Goal: Information Seeking & Learning: Understand process/instructions

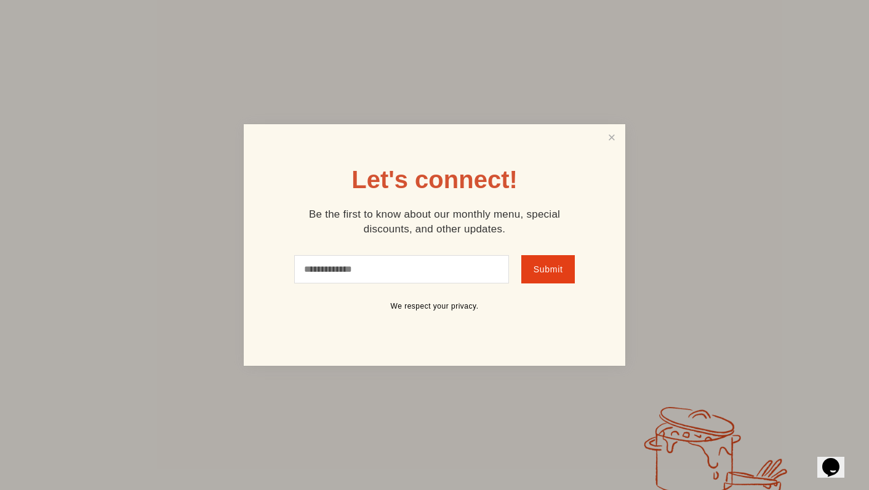
scroll to position [105, 0]
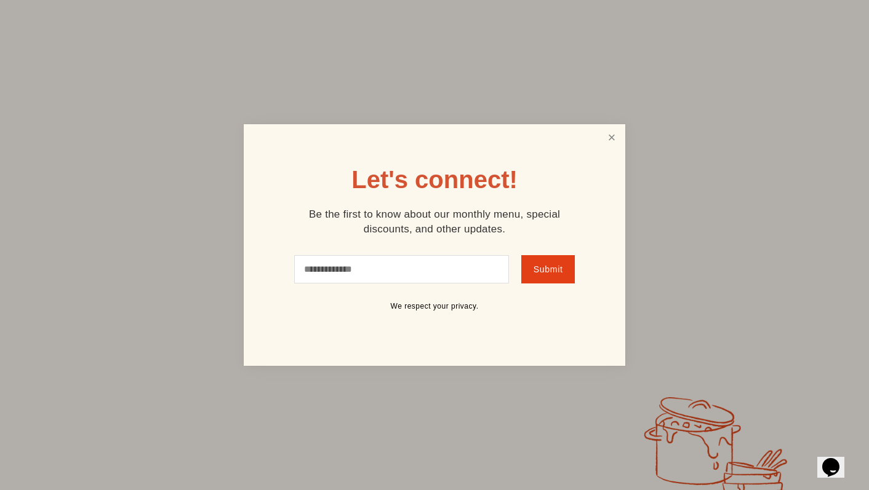
click at [606, 135] on link "Close" at bounding box center [611, 137] width 23 height 23
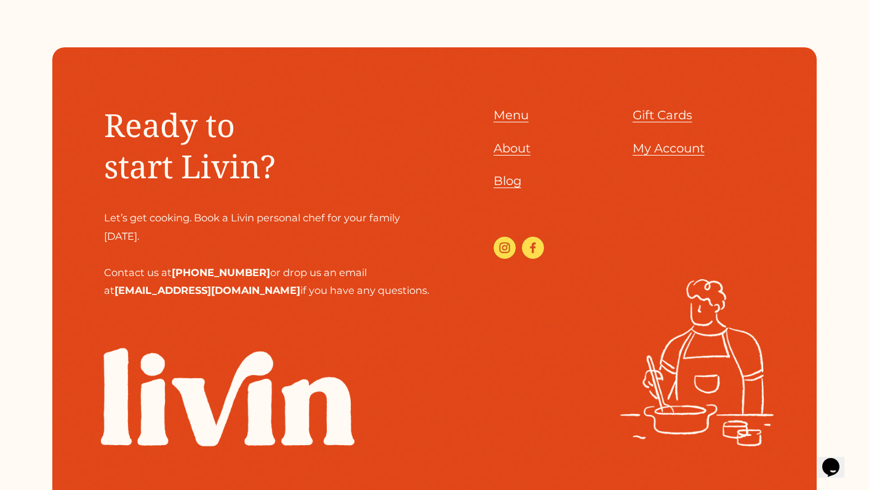
scroll to position [5519, 0]
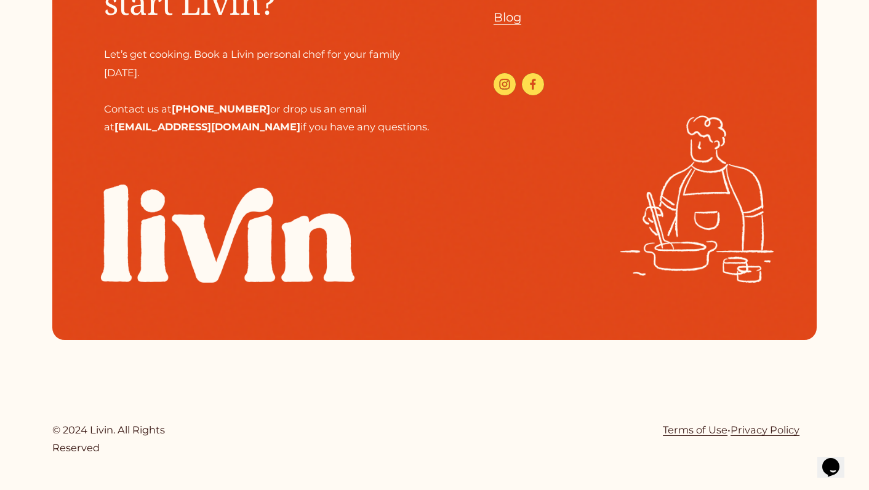
click at [681, 429] on link "Terms of Use" at bounding box center [695, 430] width 65 height 18
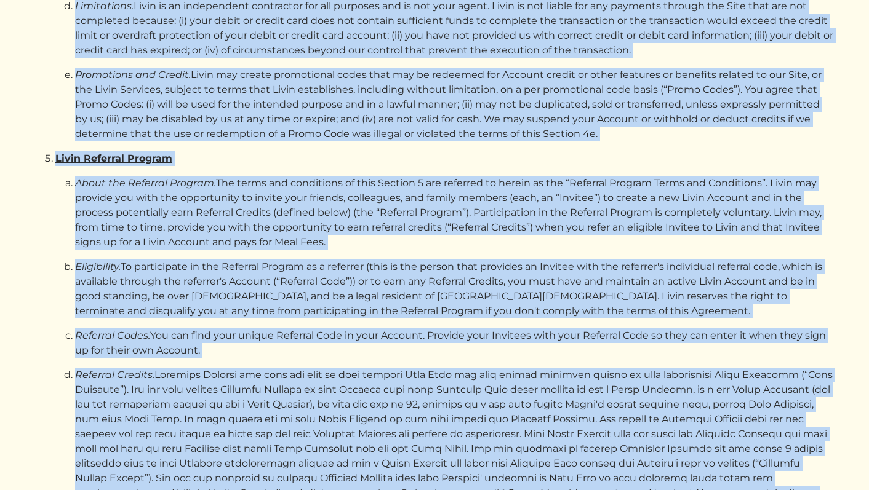
scroll to position [3051, 0]
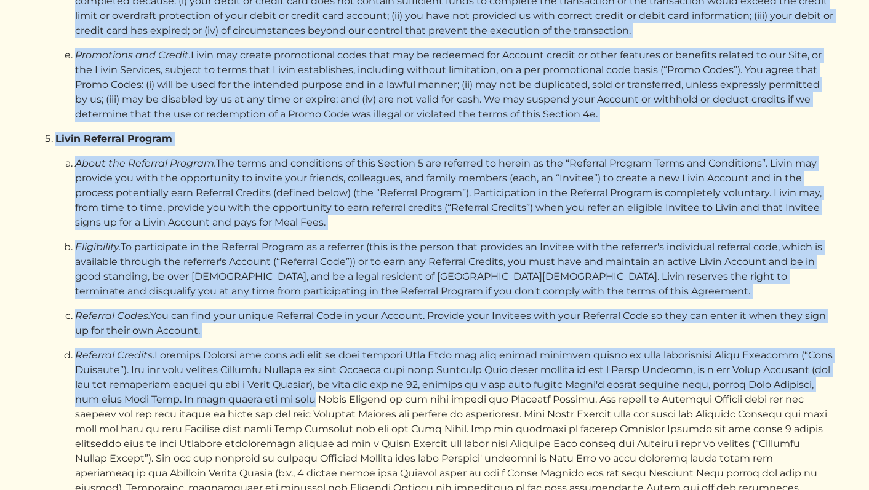
drag, startPoint x: 42, startPoint y: 102, endPoint x: 249, endPoint y: 362, distance: 332.3
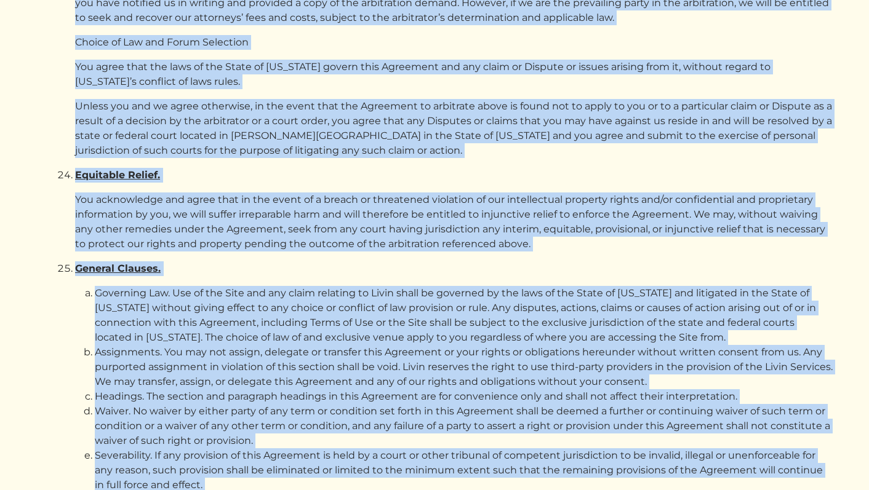
scroll to position [19336, 0]
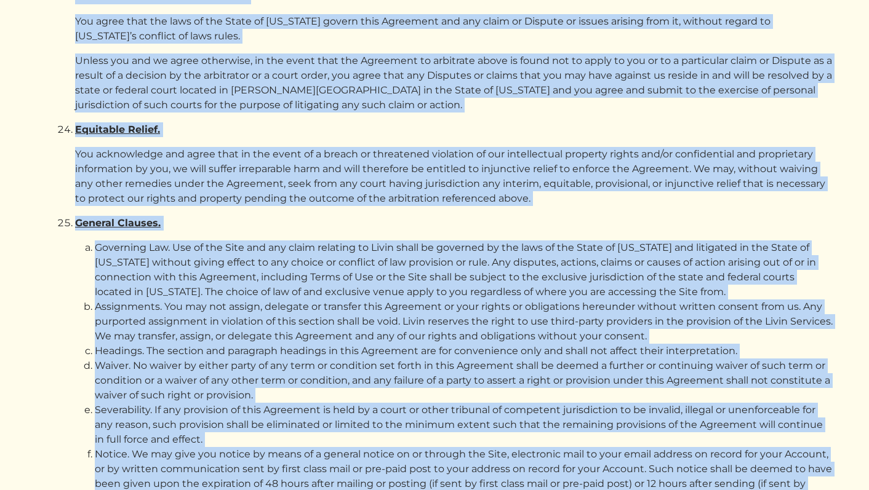
copy div "LIVIN CUSTOMER TERMS OF USE Last Modified: June 9, 2025 Welcome to www.chooseli…"
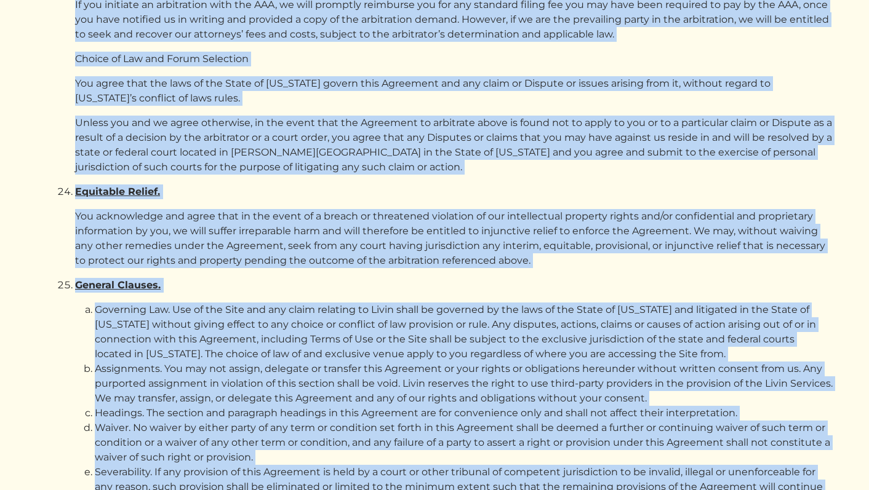
scroll to position [0, 0]
